Goal: Use online tool/utility: Use online tool/utility

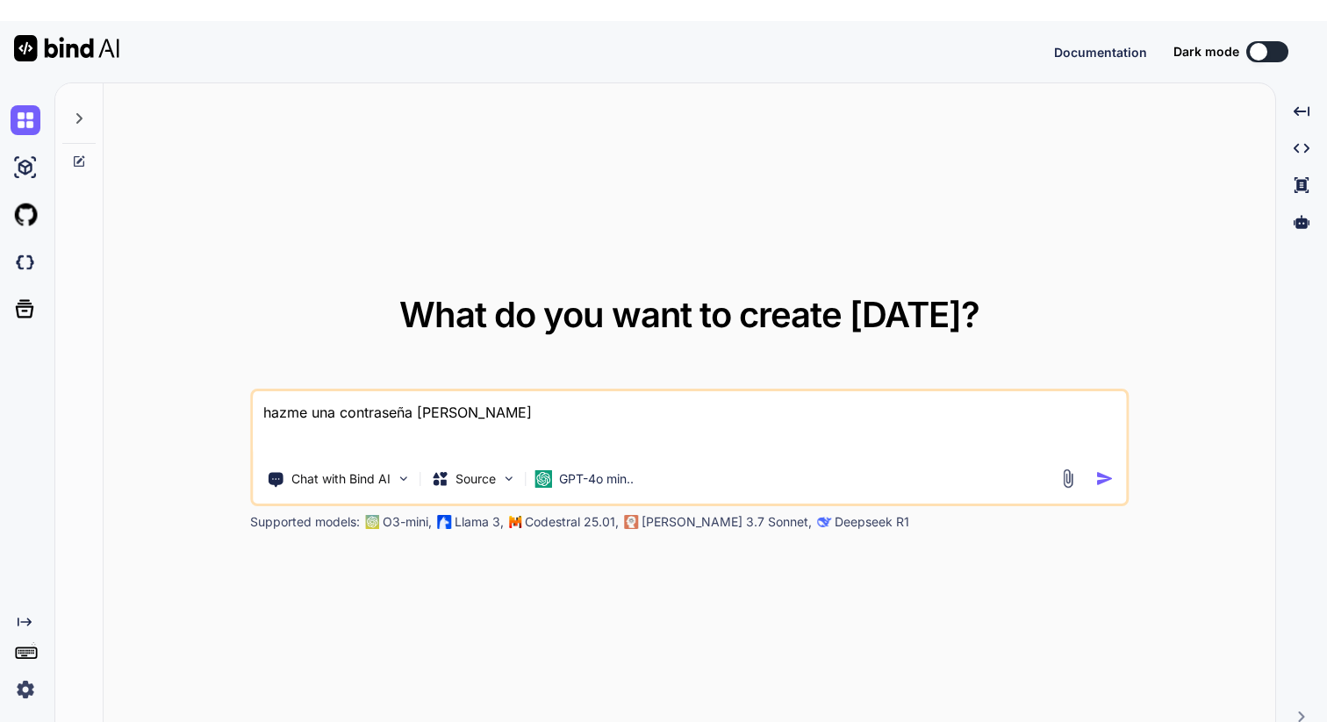
click at [75, 89] on div at bounding box center [78, 113] width 33 height 61
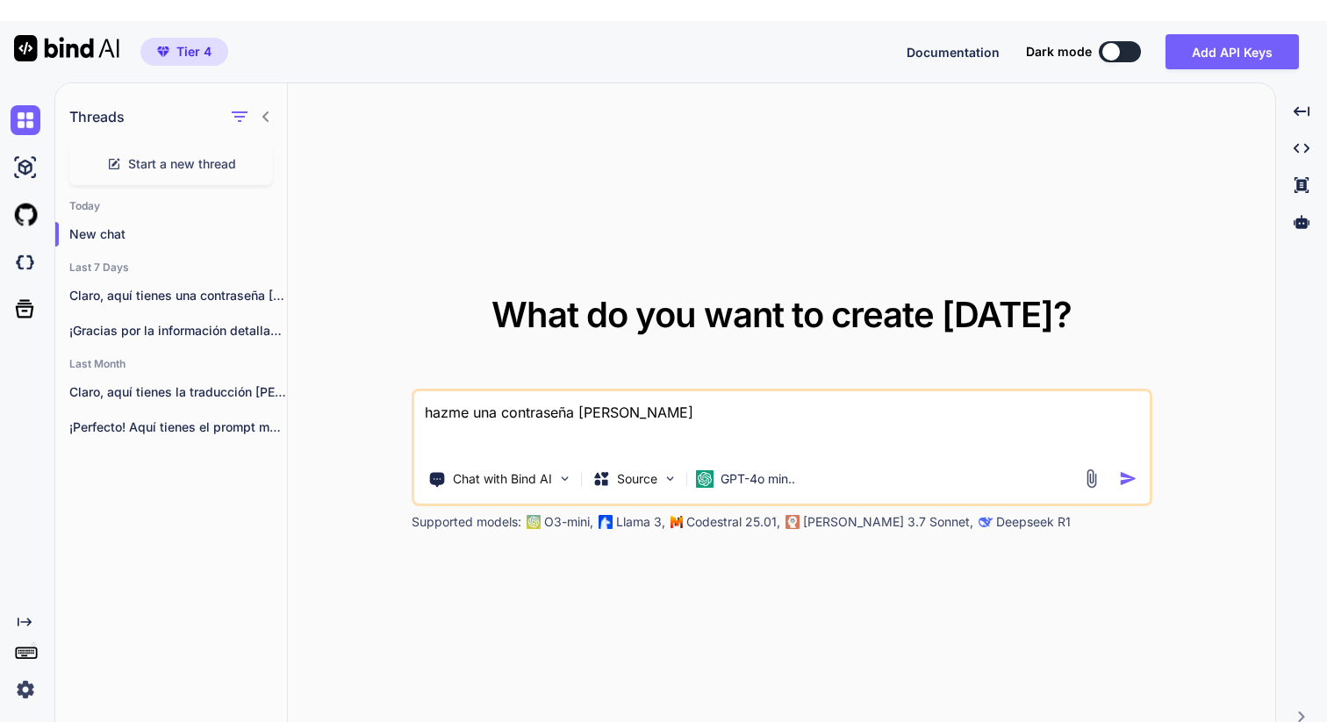
click at [271, 110] on icon at bounding box center [266, 117] width 14 height 14
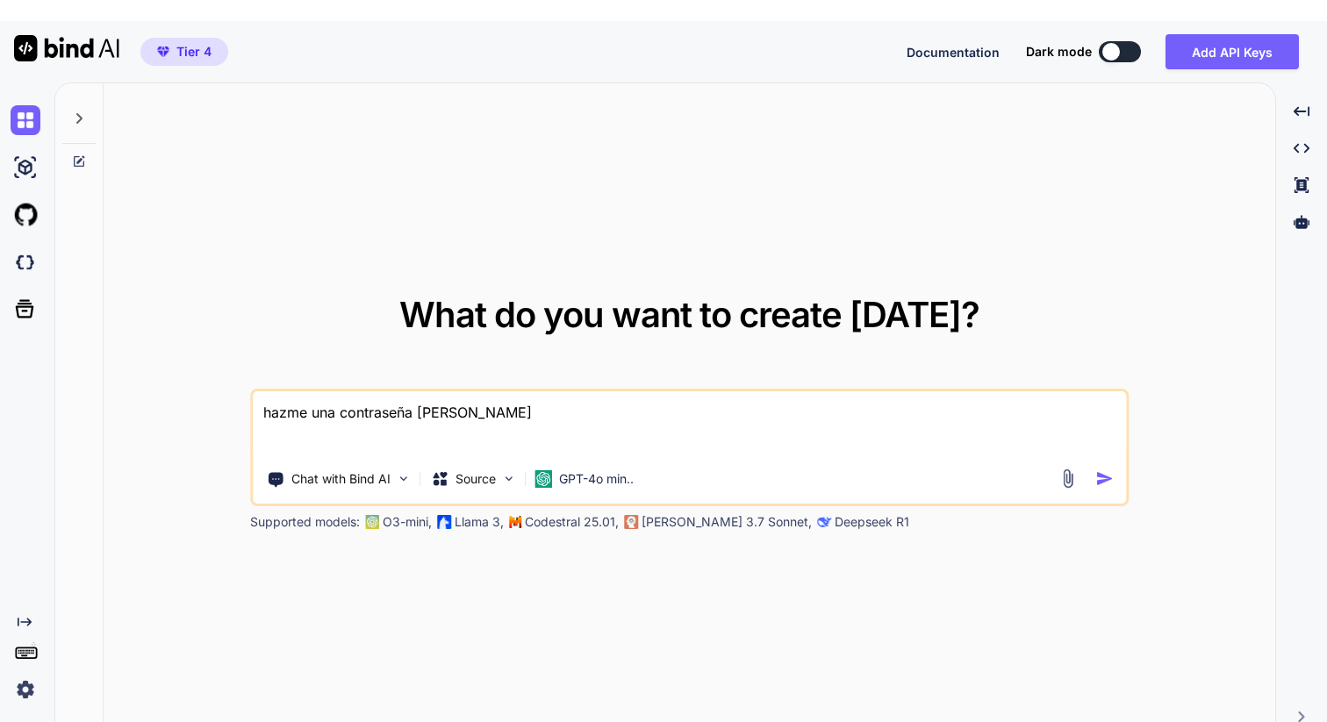
click at [90, 96] on div at bounding box center [78, 113] width 33 height 61
type textarea "x"
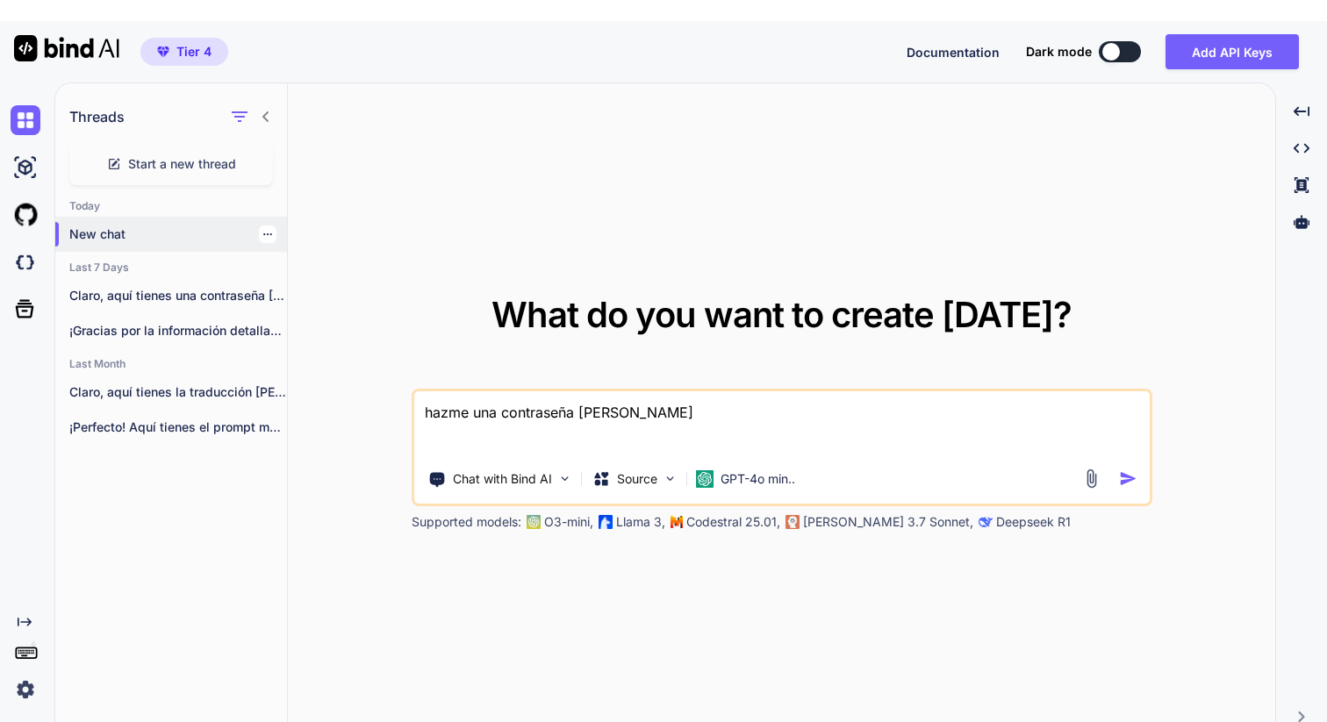
click at [262, 229] on icon "button" at bounding box center [267, 234] width 11 height 11
click at [368, 157] on div "What do you want to create [DATE]? hazme una contraseña [PERSON_NAME] Chat with…" at bounding box center [781, 413] width 987 height 661
click at [259, 226] on div at bounding box center [268, 235] width 18 height 18
click at [263, 233] on icon "button" at bounding box center [267, 234] width 9 height 2
click at [325, 249] on span "Rename and Save" at bounding box center [341, 249] width 104 height 18
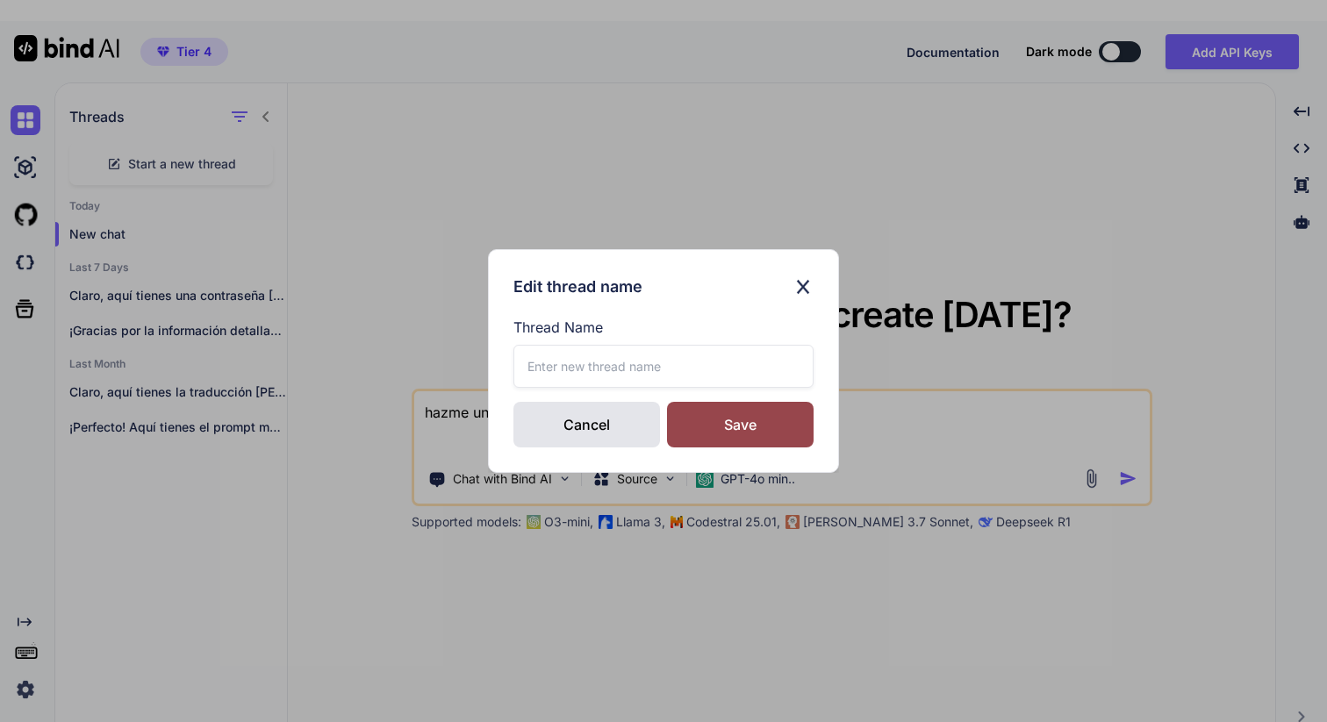
click at [692, 362] on input "text" at bounding box center [663, 366] width 300 height 43
type input "Planificación [PERSON_NAME] Femenino"
click at [761, 416] on div "Save" at bounding box center [740, 425] width 147 height 46
click at [812, 284] on img at bounding box center [802, 287] width 21 height 25
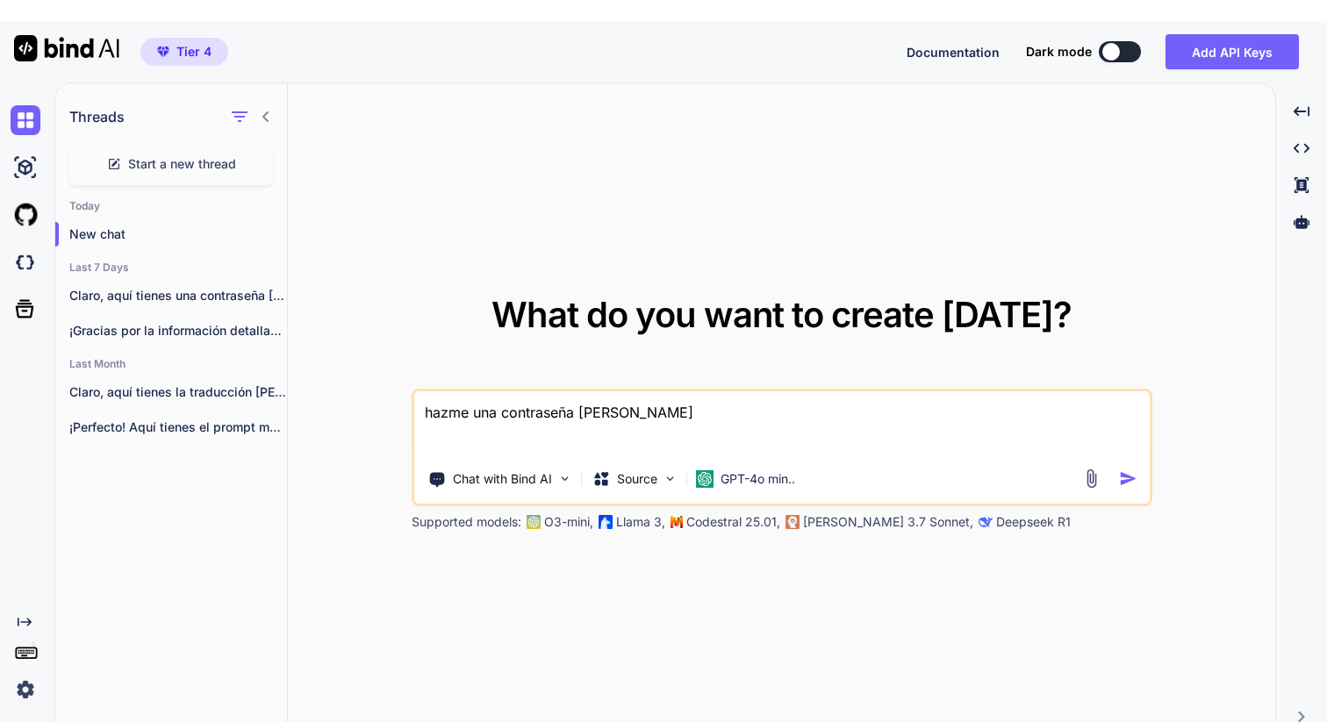
click at [16, 675] on img at bounding box center [26, 690] width 30 height 30
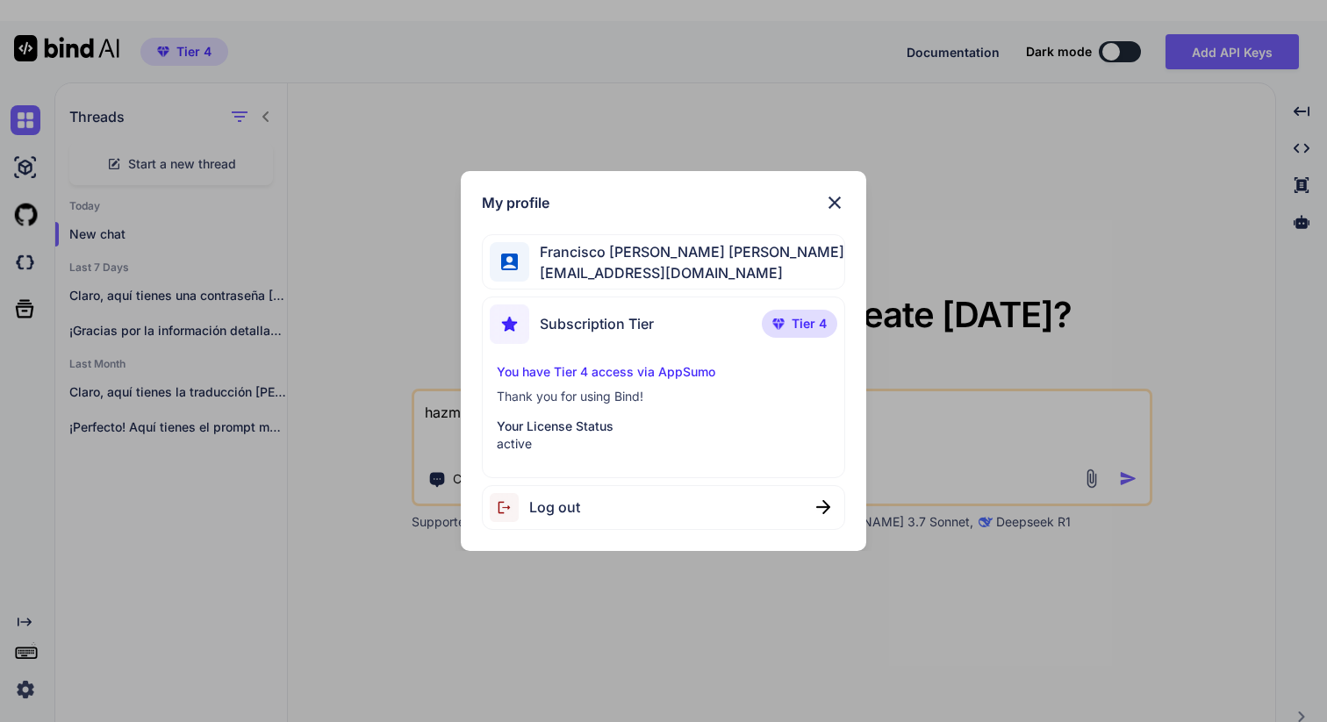
click at [605, 486] on div "Log out" at bounding box center [663, 507] width 363 height 45
type textarea "x"
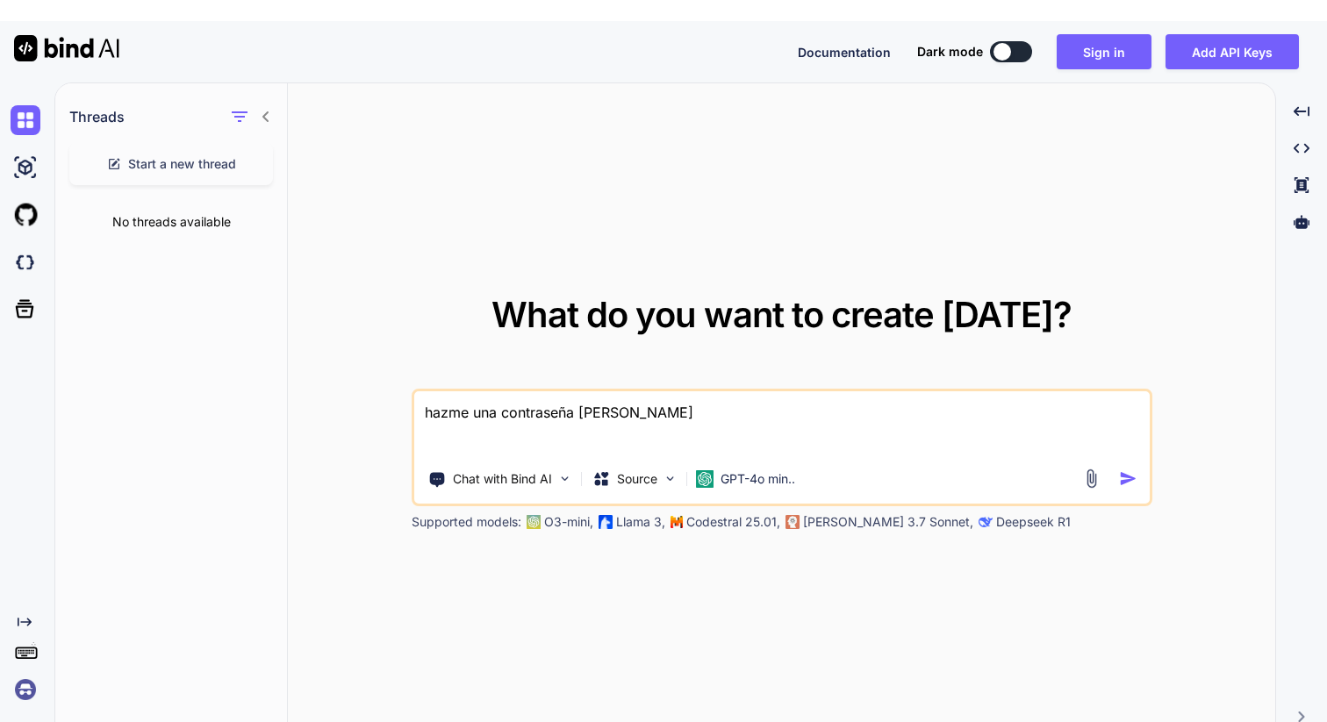
click at [29, 675] on img at bounding box center [26, 690] width 30 height 30
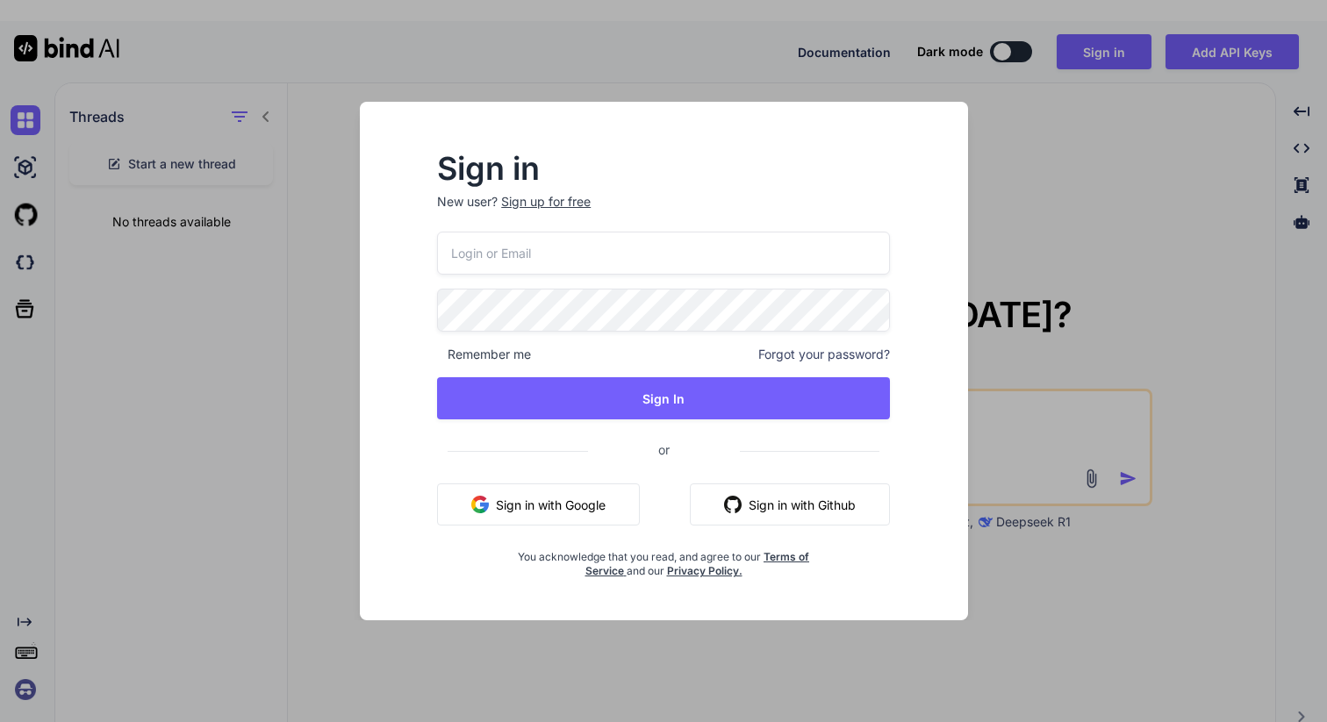
click at [588, 511] on button "Sign in with Google" at bounding box center [538, 504] width 203 height 42
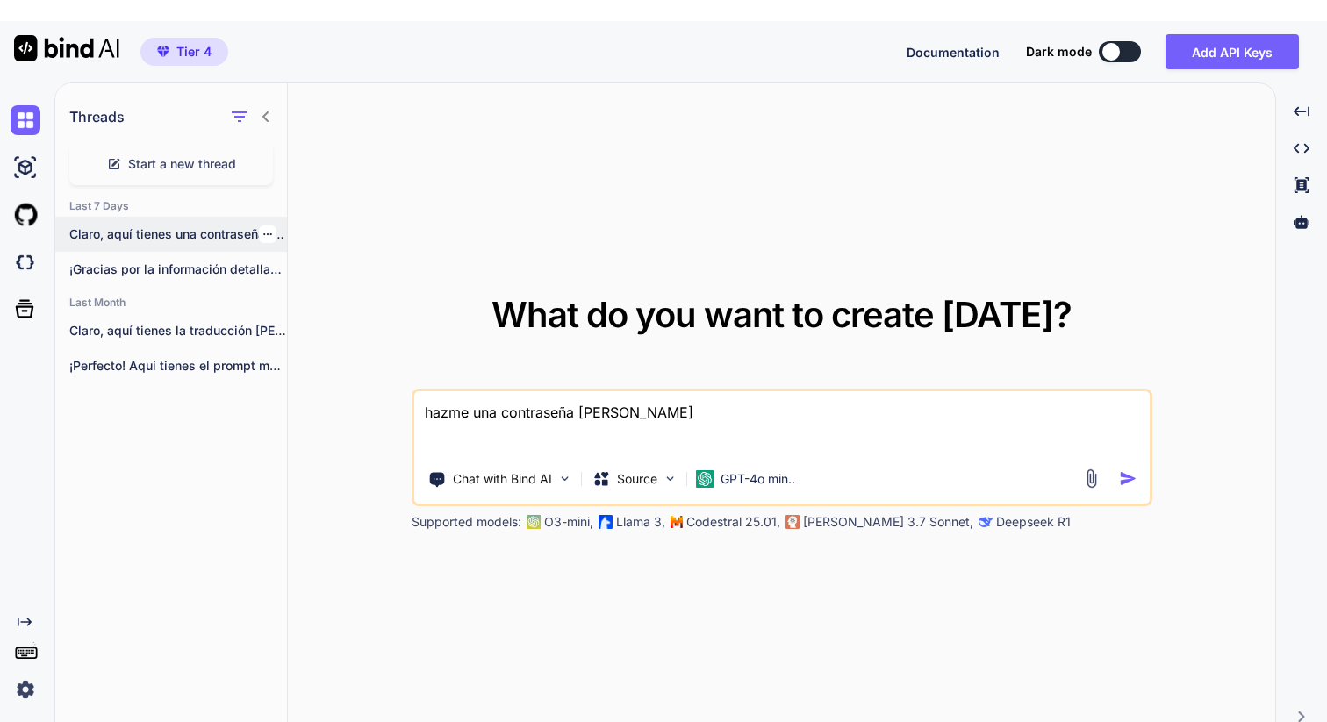
click at [168, 226] on p "Claro, aquí tienes una contraseña [PERSON_NAME]: **G7!pLq9@zR3#xT2**...." at bounding box center [178, 235] width 218 height 18
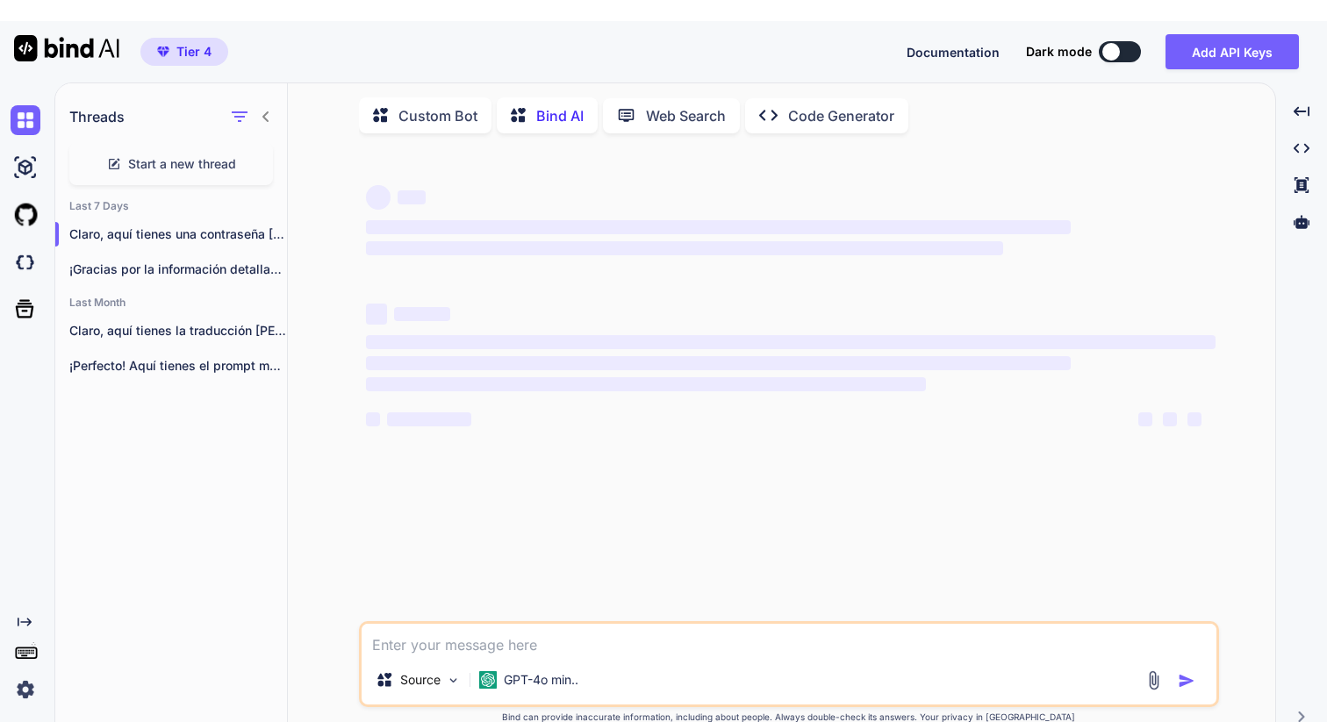
scroll to position [7, 0]
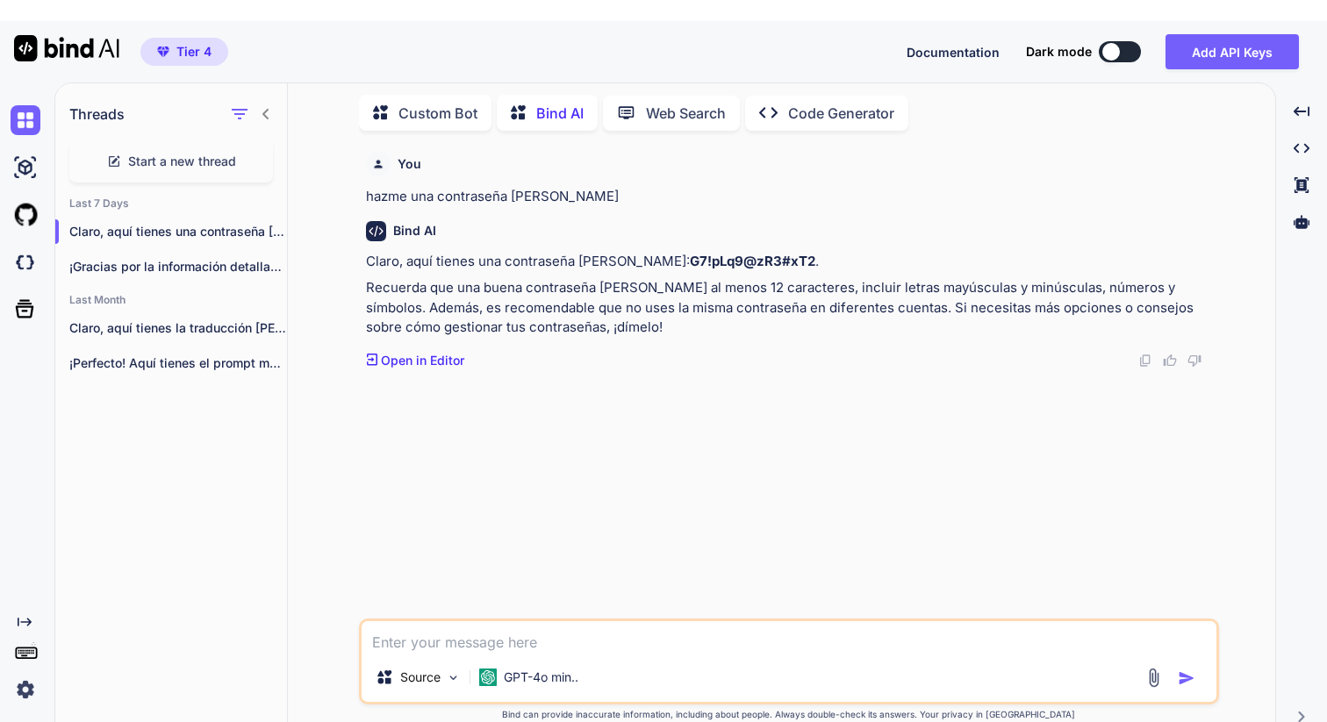
click at [259, 107] on icon at bounding box center [266, 114] width 14 height 14
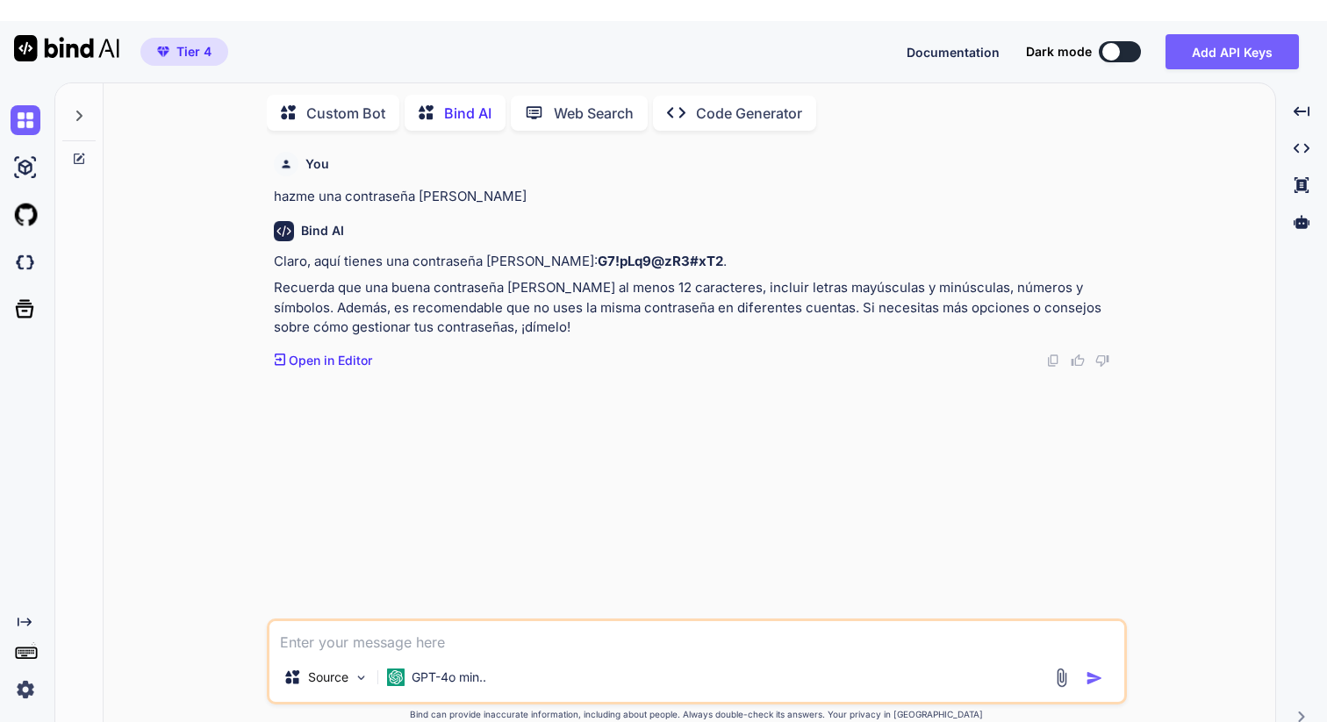
click at [78, 109] on icon at bounding box center [79, 116] width 14 height 14
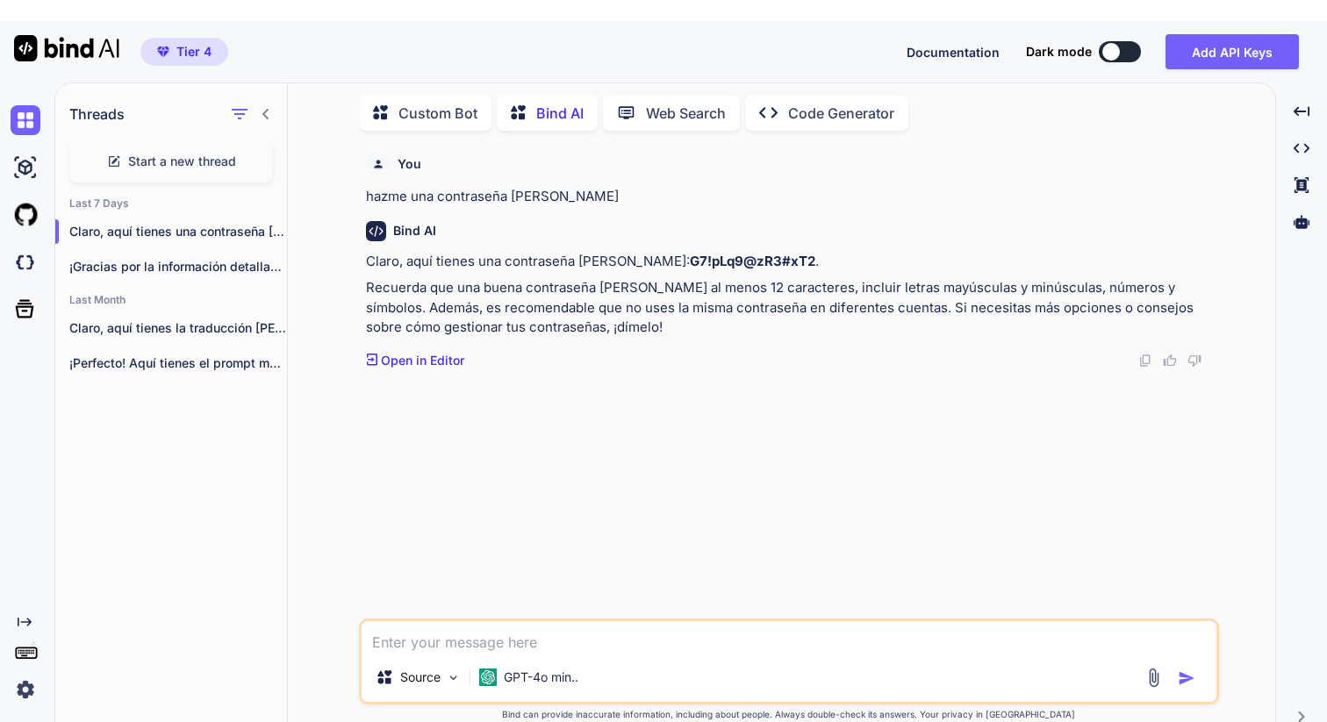
click at [440, 103] on p "Custom Bot" at bounding box center [437, 113] width 79 height 21
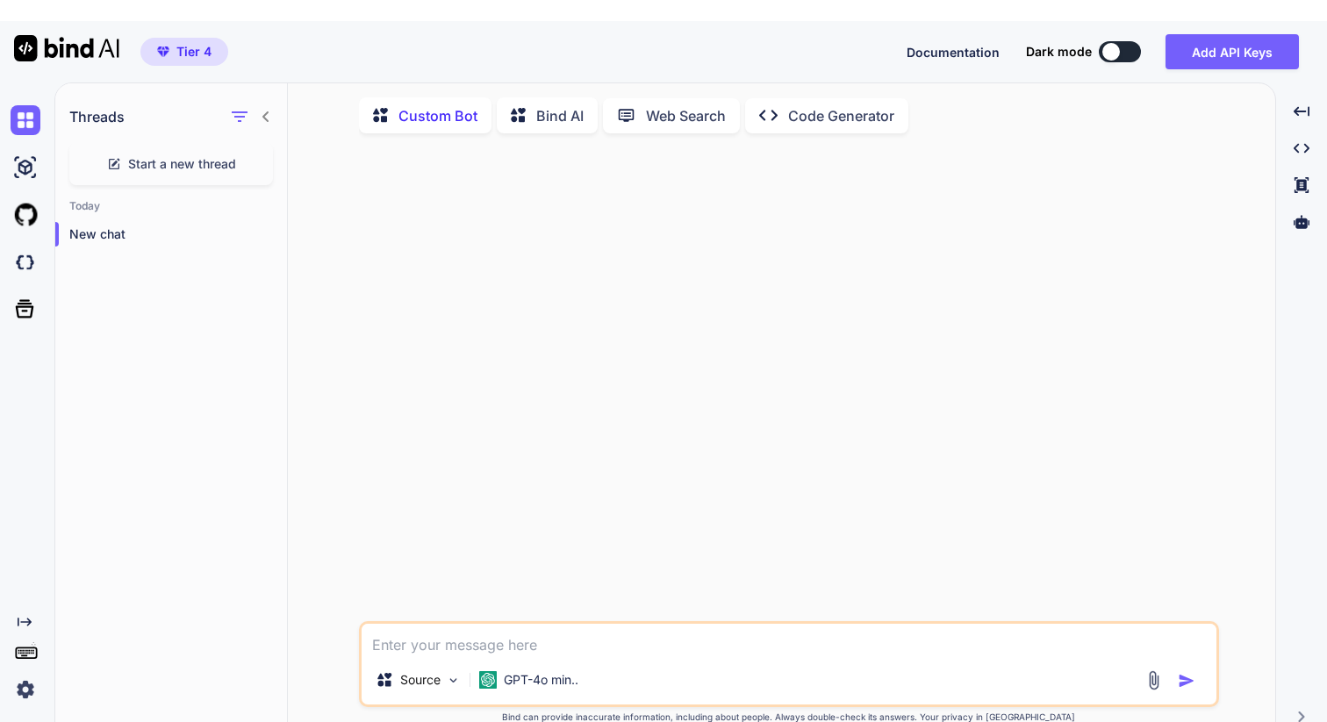
click at [561, 105] on p "Bind AI" at bounding box center [559, 115] width 47 height 21
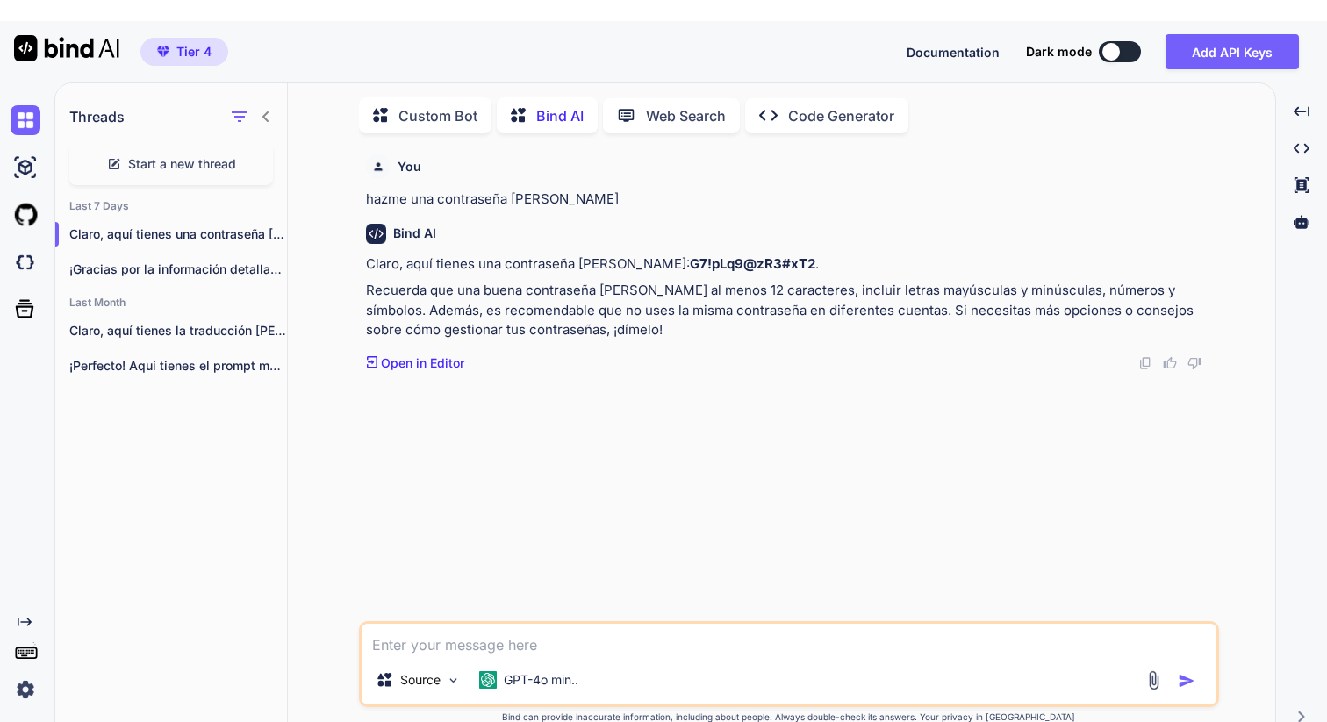
scroll to position [7, 0]
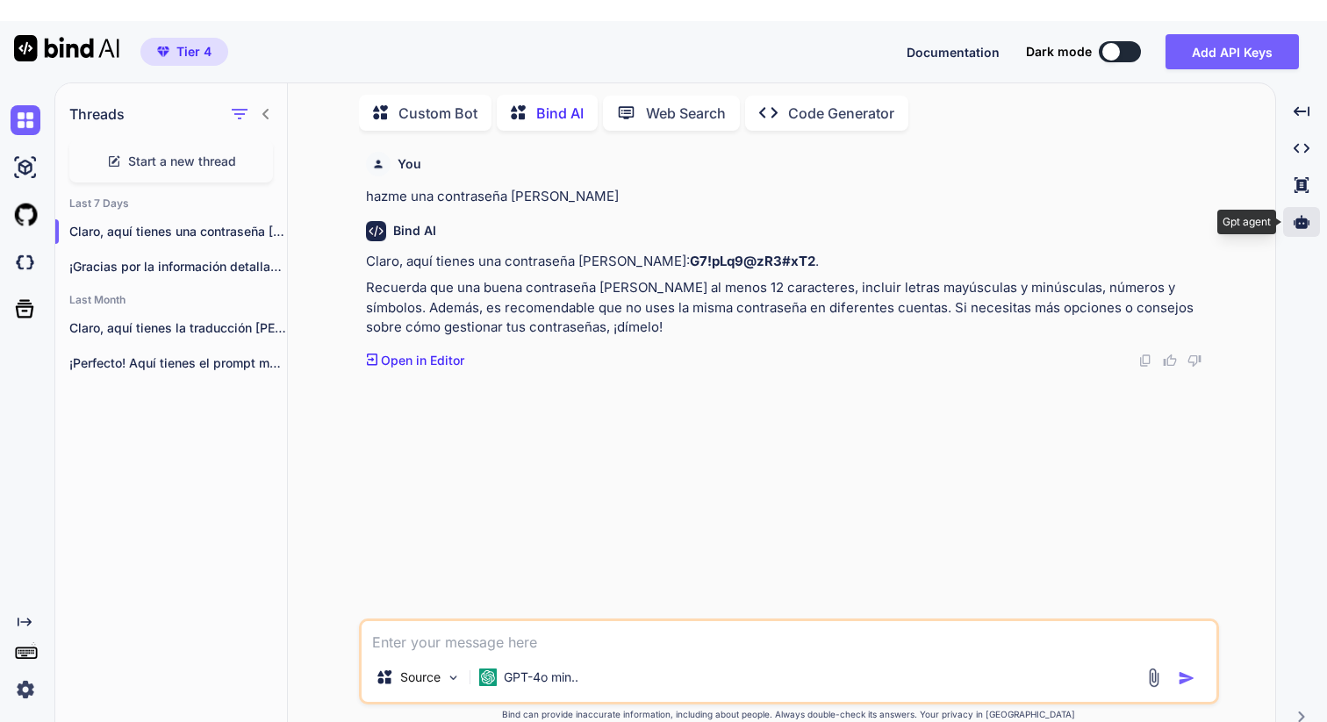
click at [1304, 215] on icon at bounding box center [1301, 221] width 16 height 13
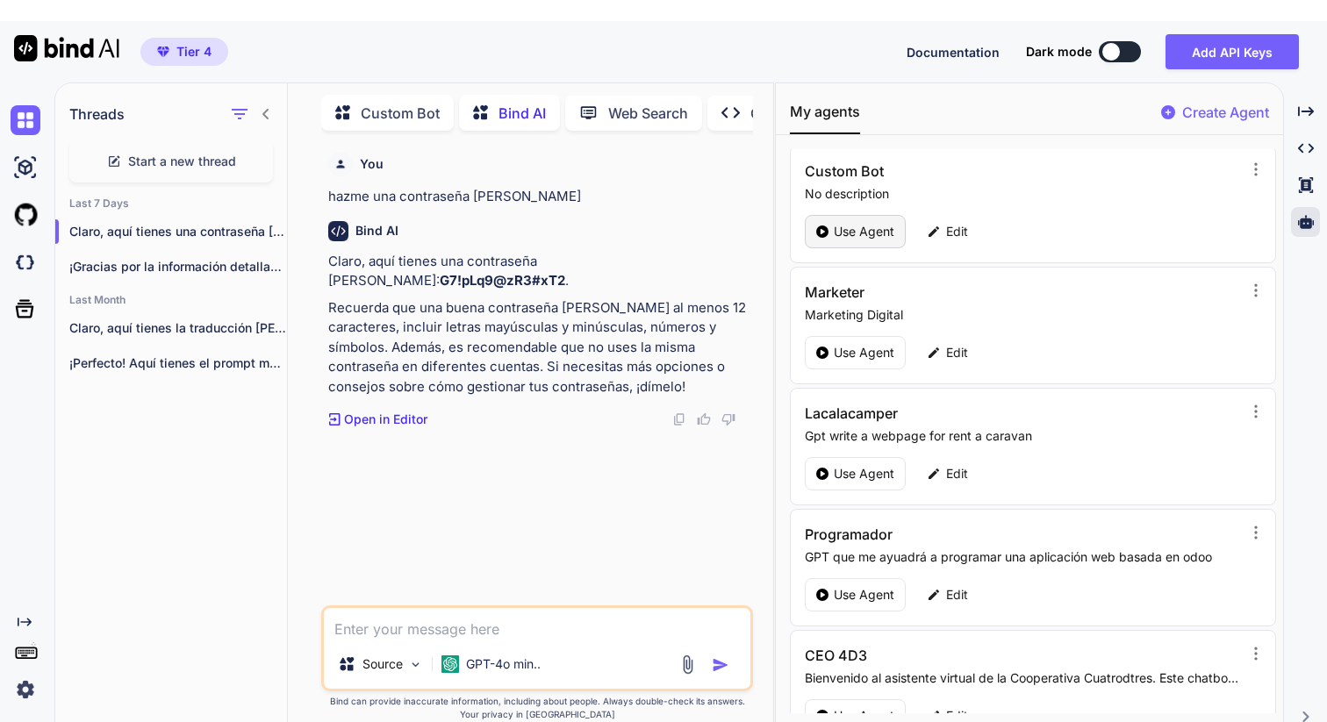
scroll to position [0, 0]
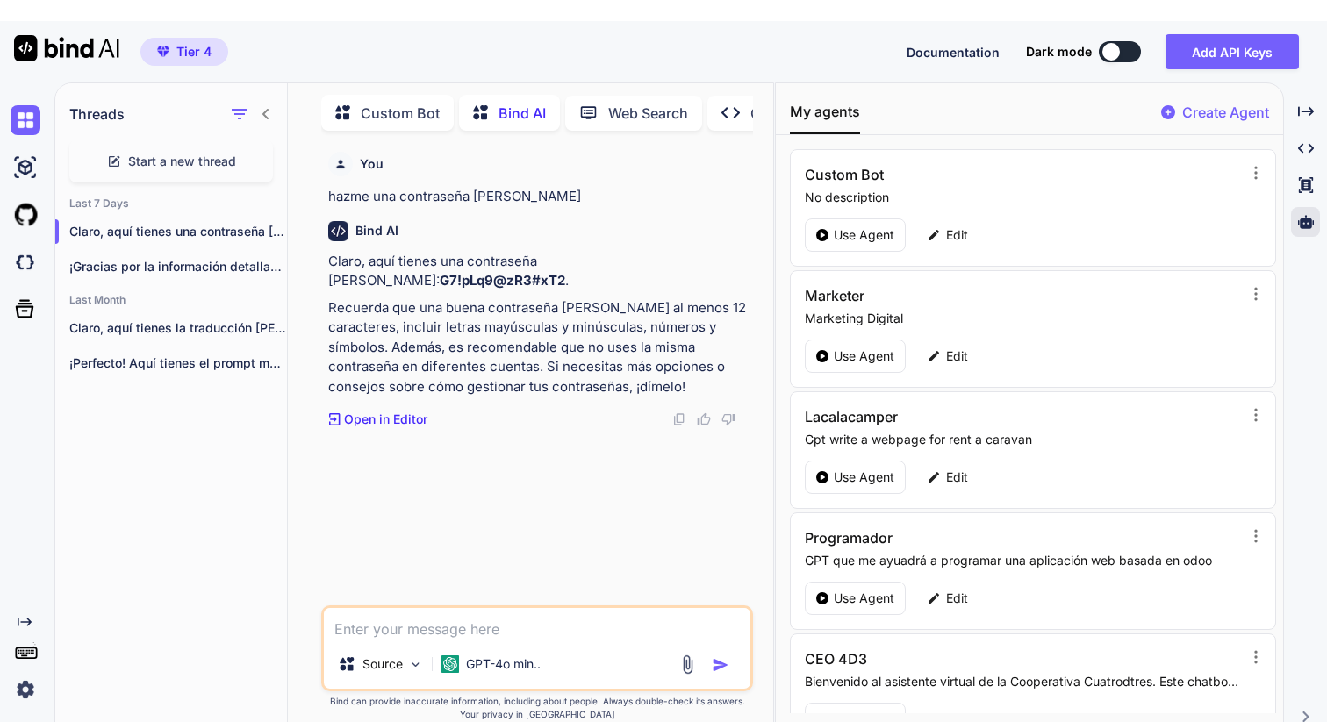
click at [1207, 102] on p "Create Agent" at bounding box center [1225, 112] width 87 height 21
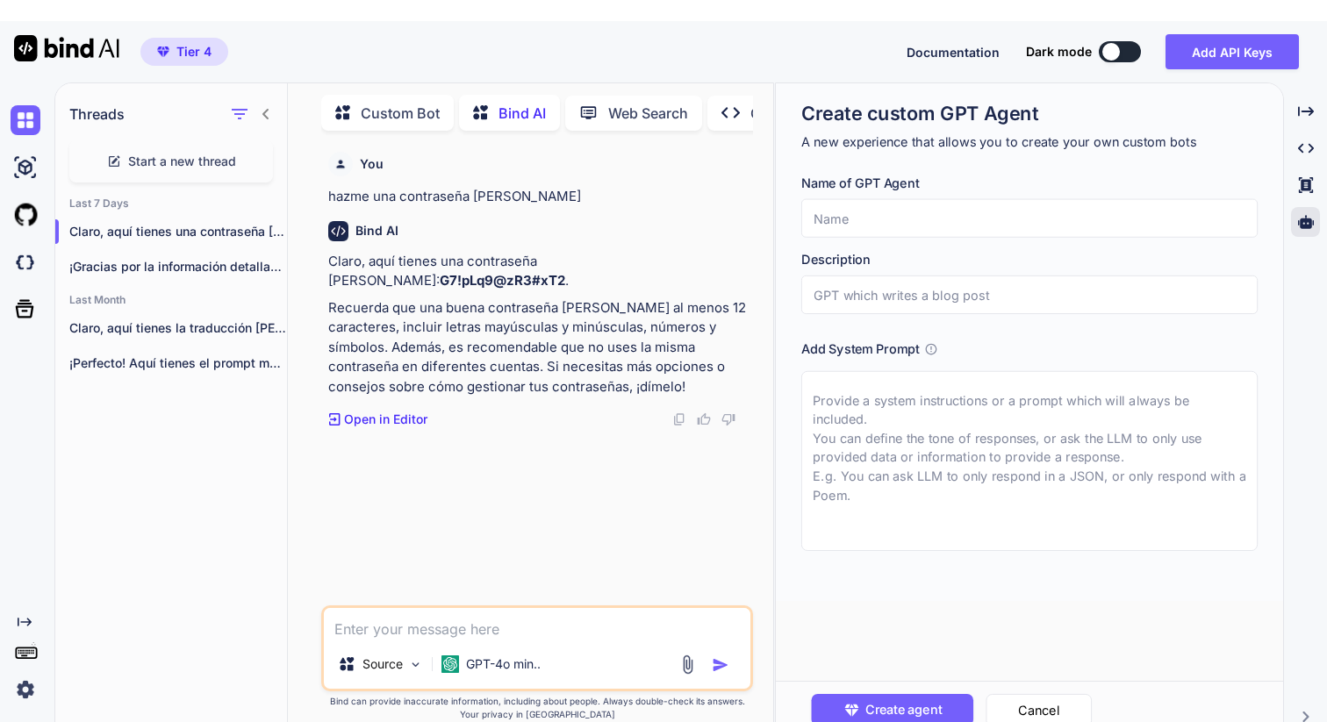
click at [858, 209] on input "text" at bounding box center [1029, 218] width 456 height 39
click at [1309, 106] on icon at bounding box center [1306, 111] width 16 height 10
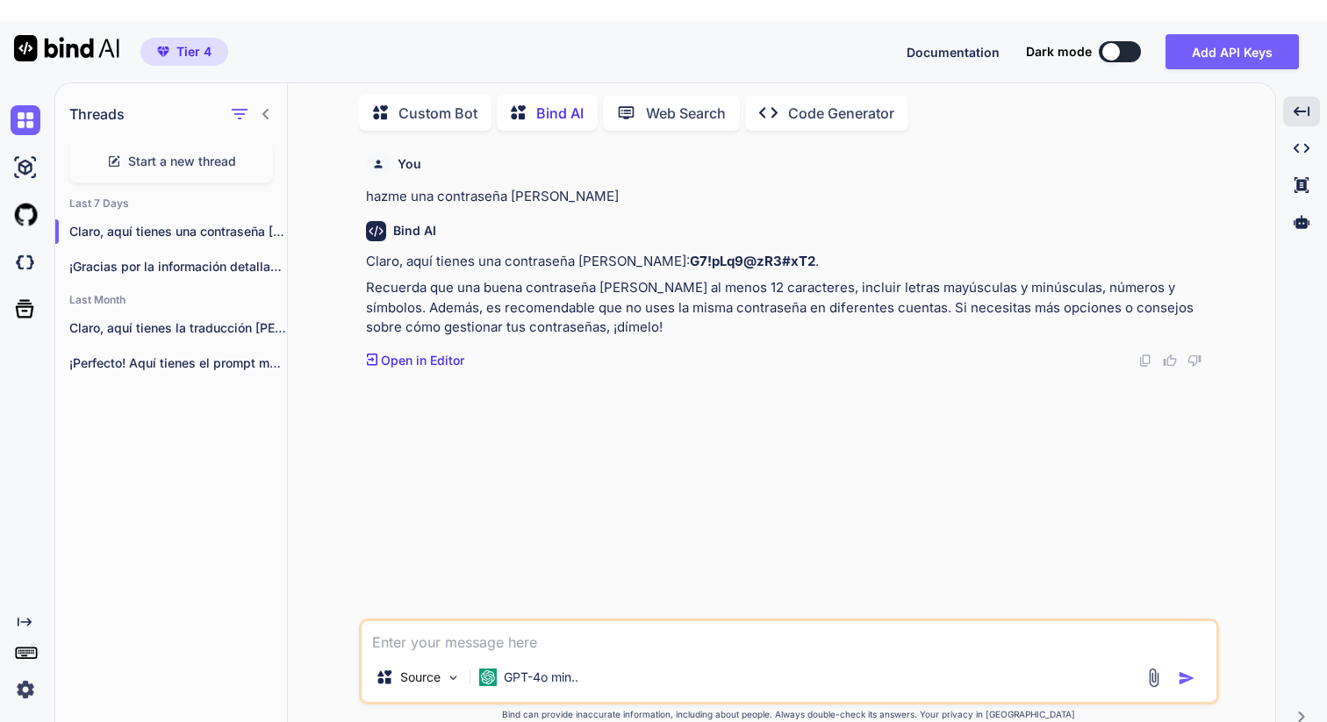
click at [834, 103] on p "Code Generator" at bounding box center [841, 113] width 106 height 21
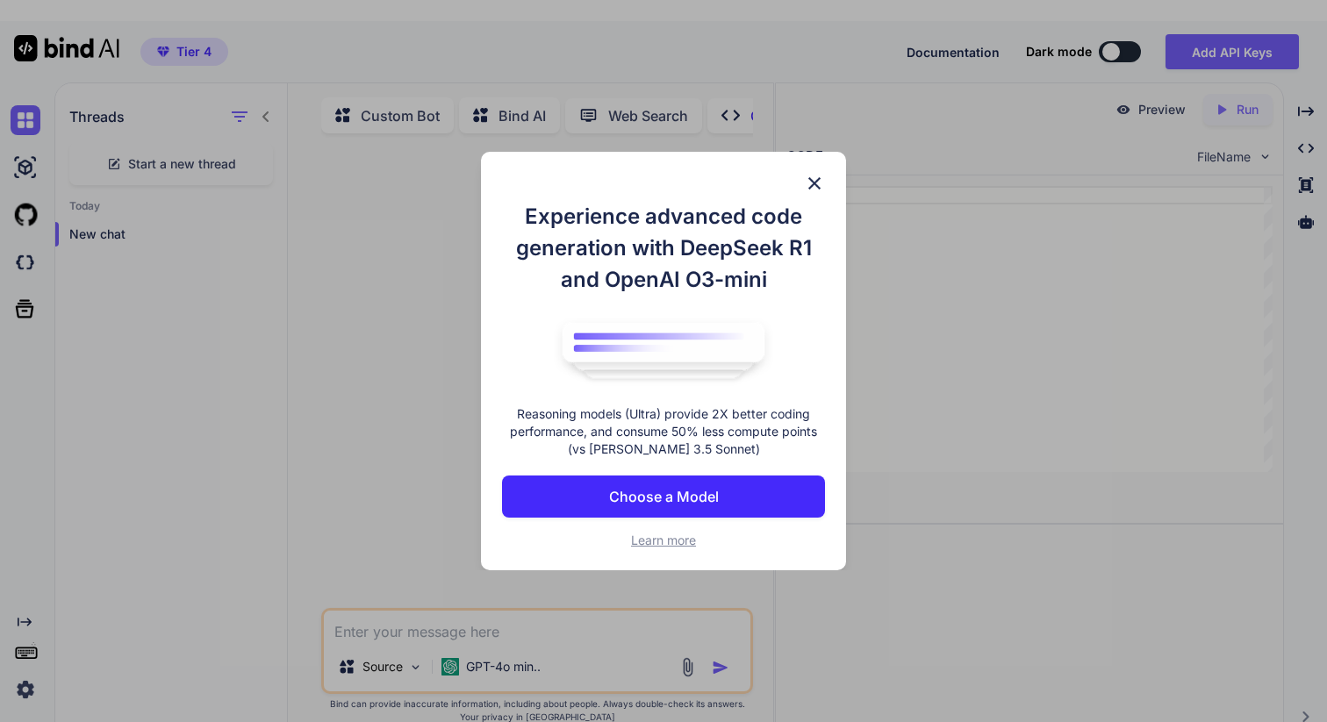
click at [720, 500] on button "Choose a Model" at bounding box center [663, 497] width 323 height 42
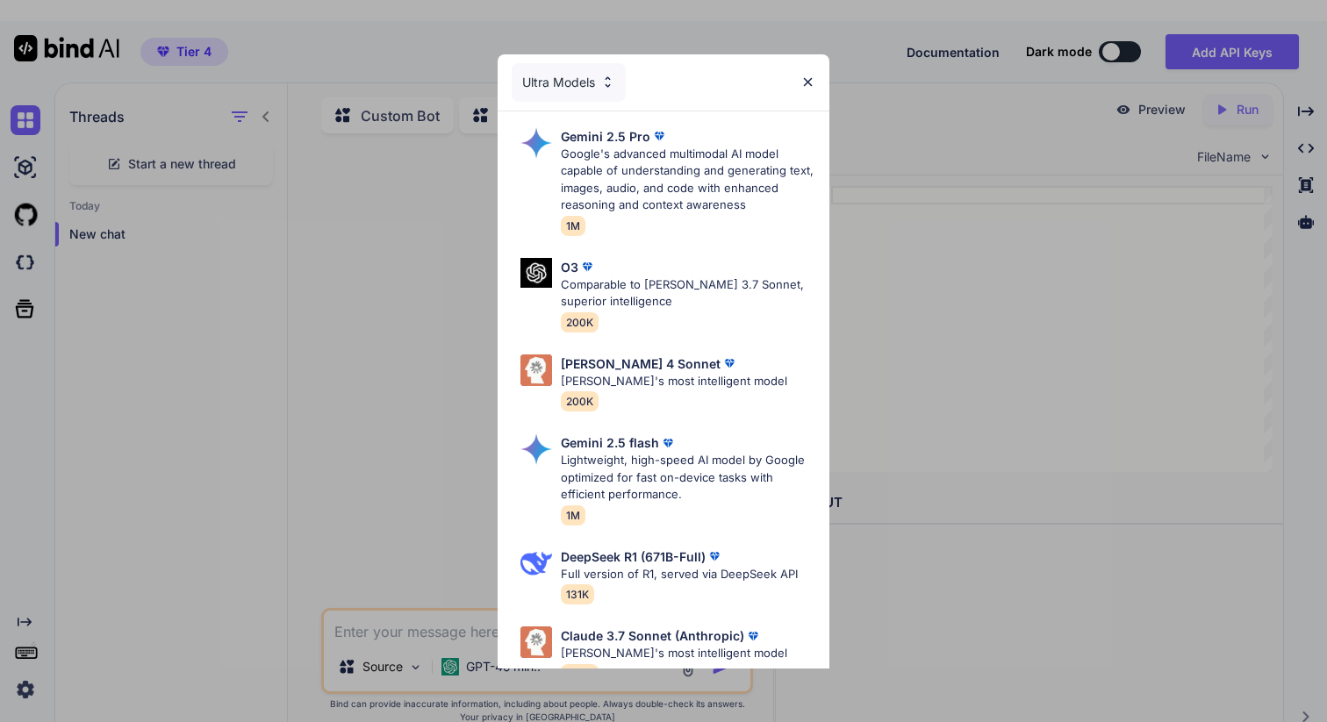
click at [810, 71] on div "Ultra Models" at bounding box center [664, 82] width 332 height 56
click at [810, 85] on img at bounding box center [807, 82] width 15 height 15
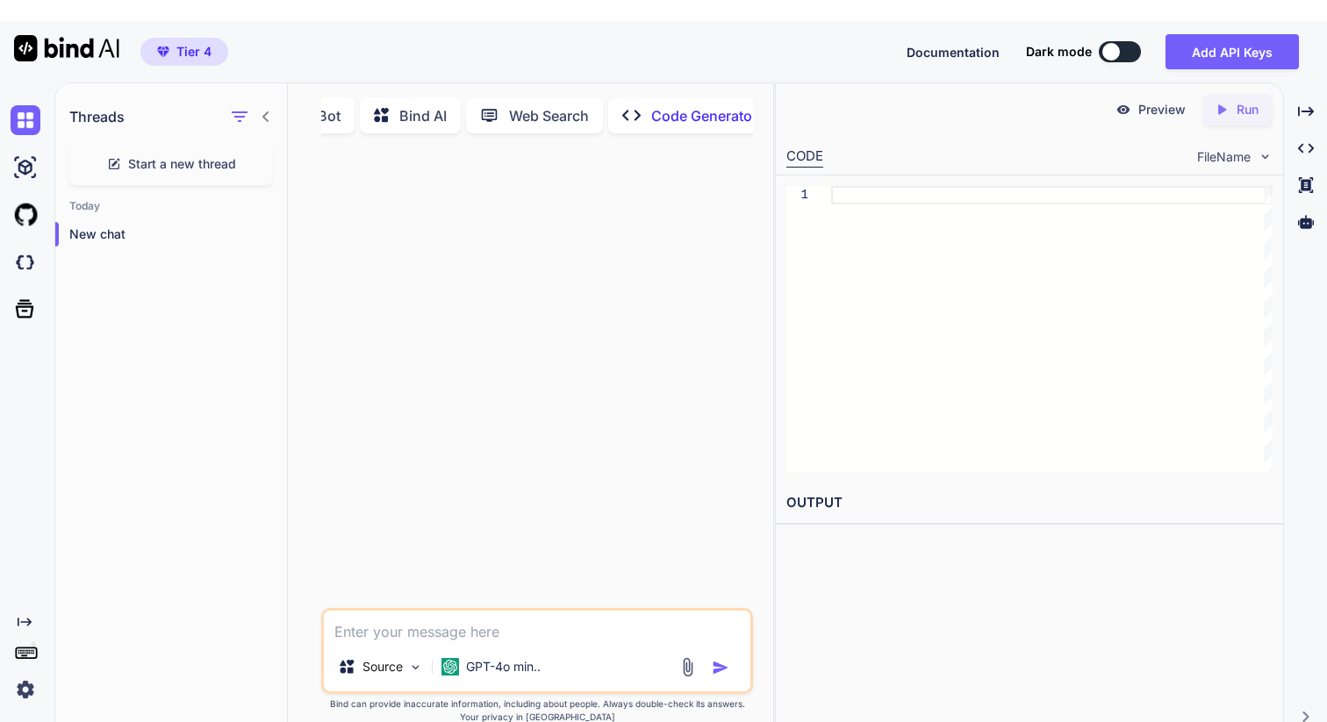
scroll to position [0, 118]
click at [537, 105] on p "Web Search" at bounding box center [531, 115] width 80 height 21
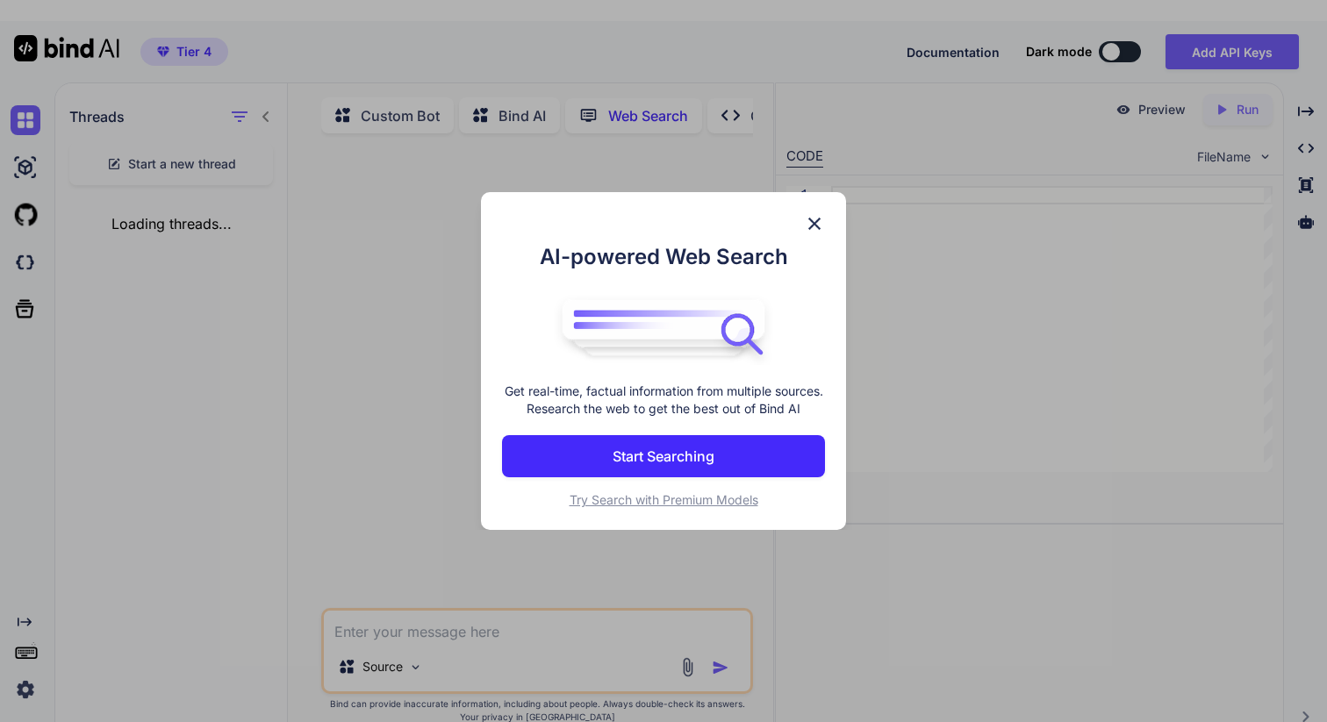
scroll to position [7, 0]
click at [661, 460] on p "Start Searching" at bounding box center [663, 456] width 102 height 21
